Goal: Find specific page/section: Find specific page/section

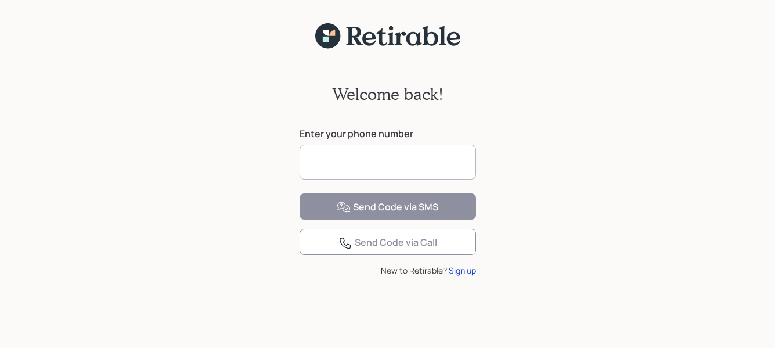
click at [325, 155] on input at bounding box center [387, 161] width 176 height 35
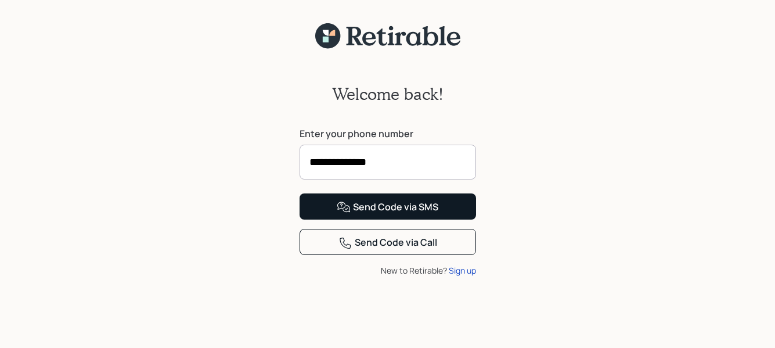
type input "**********"
click at [424, 214] on div "Send Code via SMS" at bounding box center [387, 207] width 102 height 14
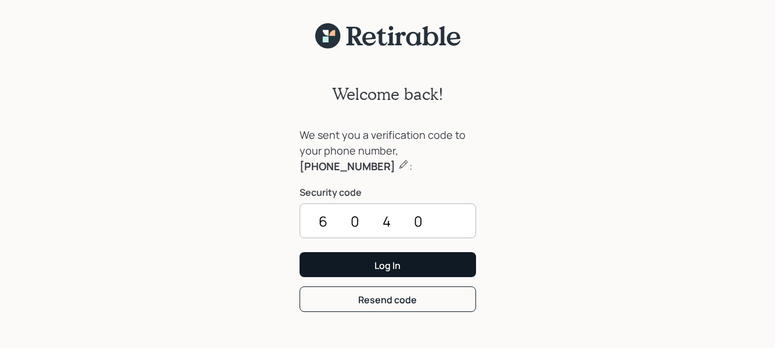
type input "6040"
click at [383, 274] on button "Log In" at bounding box center [387, 264] width 176 height 25
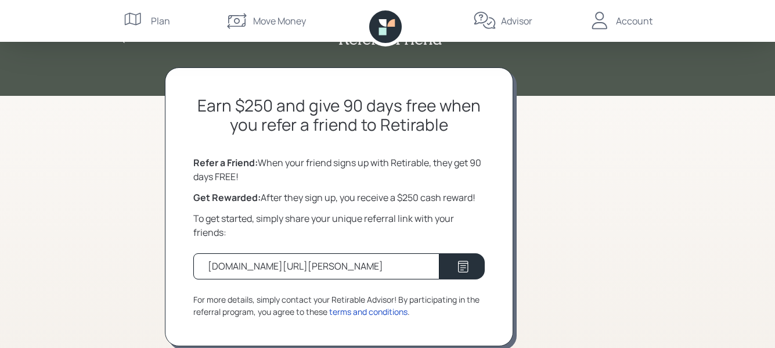
scroll to position [48, 0]
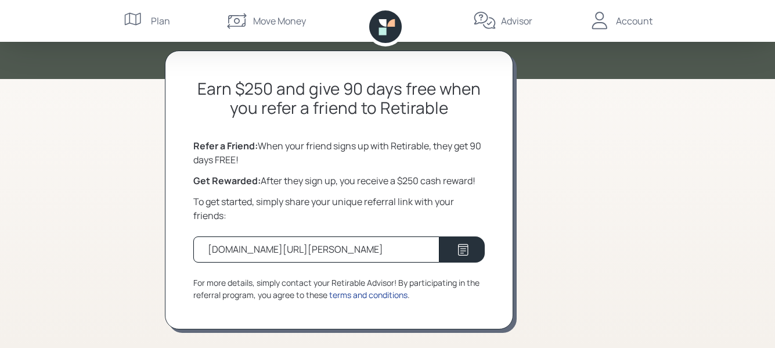
click at [381, 296] on div "terms and conditions" at bounding box center [368, 294] width 78 height 12
